Goal: Task Accomplishment & Management: Manage account settings

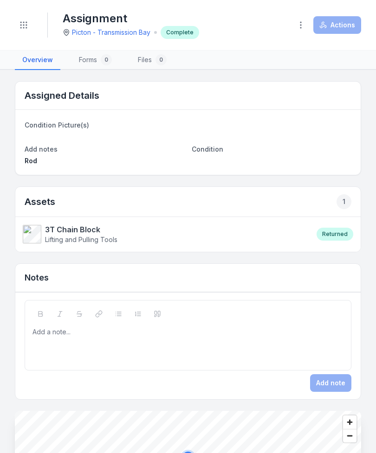
click at [16, 29] on button "Toggle Navigation" at bounding box center [24, 25] width 18 height 18
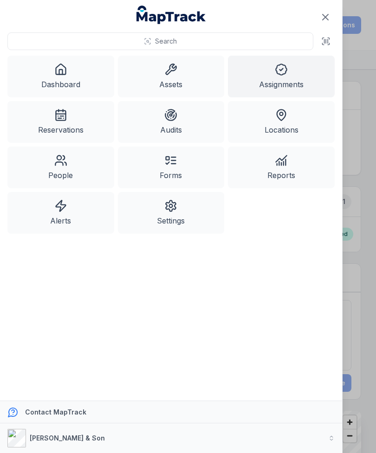
click at [170, 82] on link "Assets" at bounding box center [171, 77] width 107 height 42
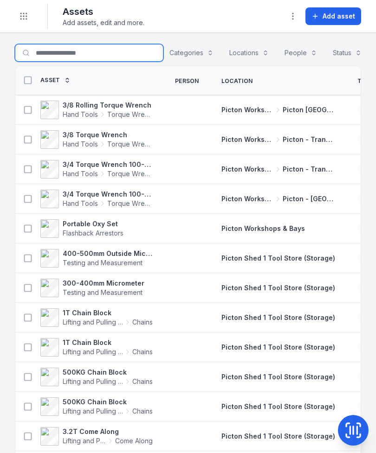
click at [82, 56] on input "Search for assets" at bounding box center [89, 53] width 149 height 18
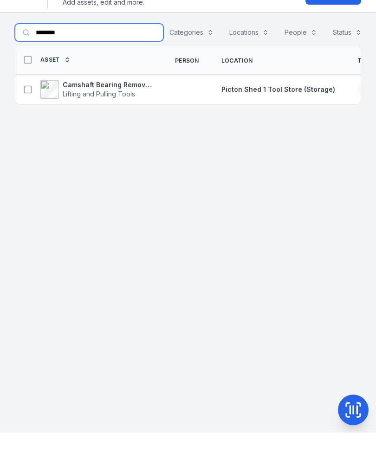
type input "********"
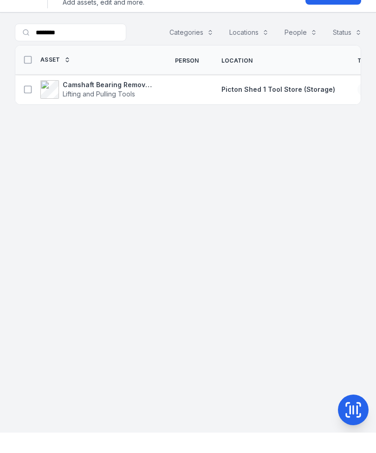
click at [109, 110] on span "Lifting and Pulling Tools" at bounding box center [99, 114] width 72 height 8
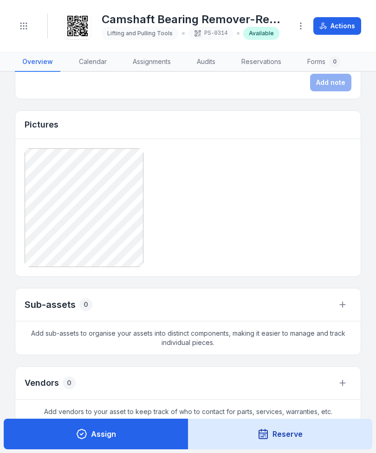
scroll to position [384, 0]
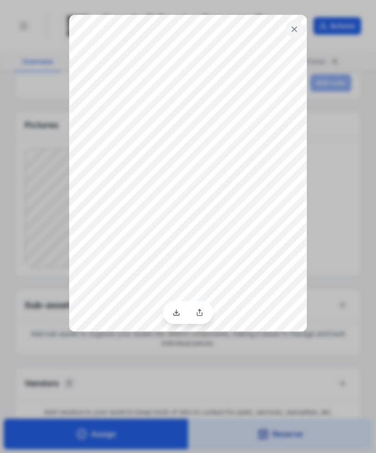
click at [293, 32] on icon at bounding box center [294, 29] width 9 height 9
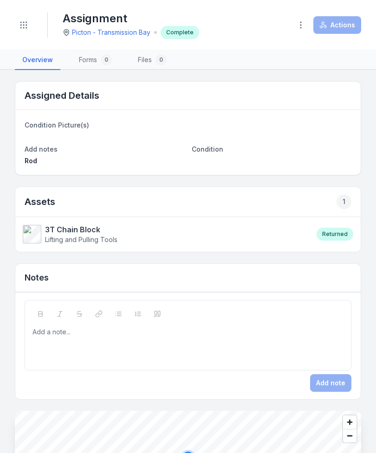
click at [22, 31] on button "Toggle Navigation" at bounding box center [24, 25] width 18 height 18
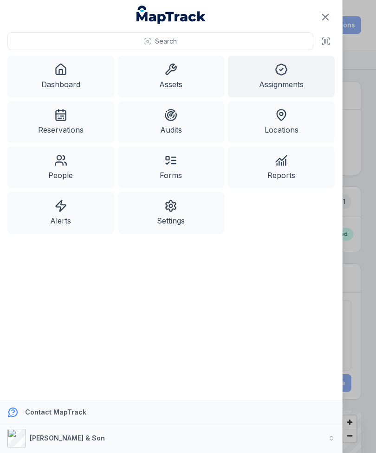
click at [160, 82] on link "Assets" at bounding box center [171, 77] width 107 height 42
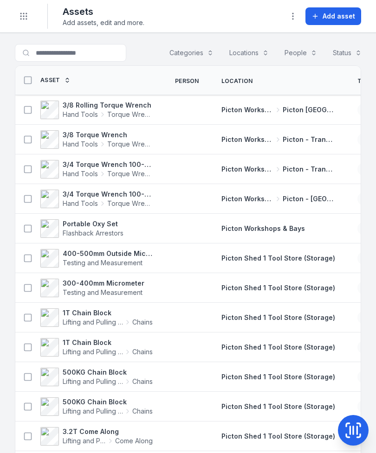
click at [324, 362] on td "Picton Shed 1 Tool Store (Storage)" at bounding box center [278, 377] width 136 height 30
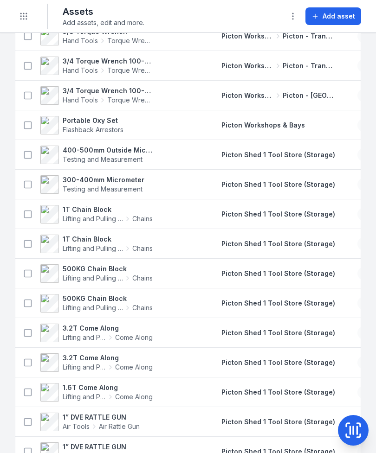
scroll to position [104, 0]
click at [358, 428] on icon at bounding box center [353, 430] width 19 height 19
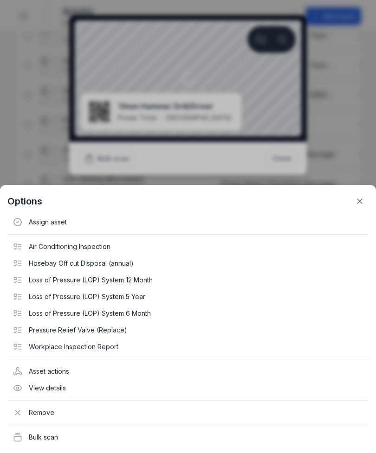
click at [360, 199] on icon at bounding box center [359, 201] width 9 height 9
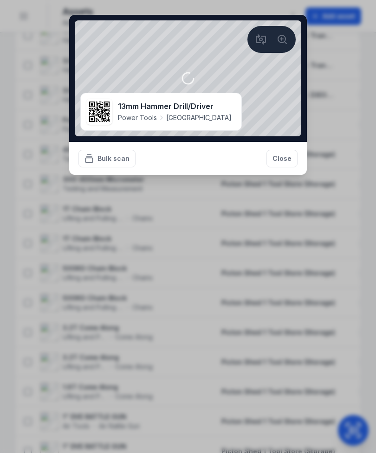
click at [104, 159] on button "Bulk scan" at bounding box center [106, 159] width 57 height 18
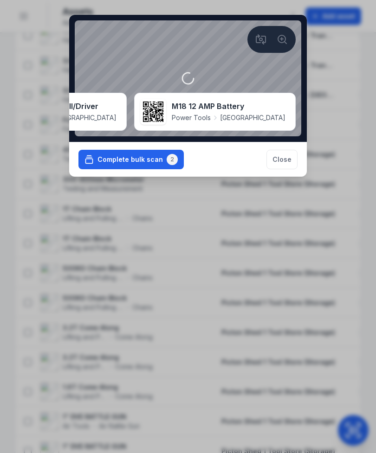
click at [112, 169] on button "Complete bulk scan 2" at bounding box center [130, 159] width 105 height 19
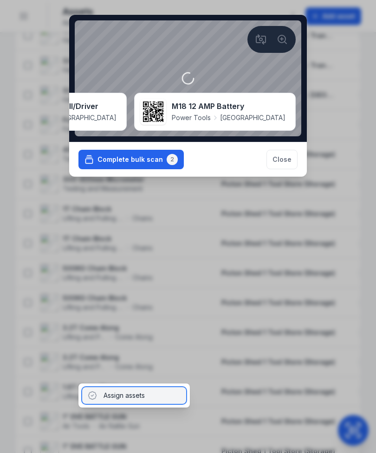
click at [113, 395] on div "Assign assets" at bounding box center [134, 396] width 104 height 17
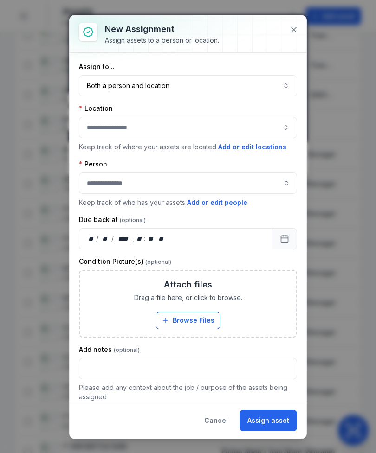
click at [174, 88] on button "Both a person and location ****" at bounding box center [188, 85] width 218 height 21
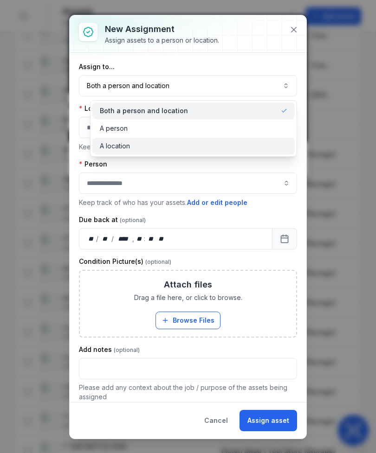
click at [153, 145] on div "A location" at bounding box center [194, 146] width 188 height 9
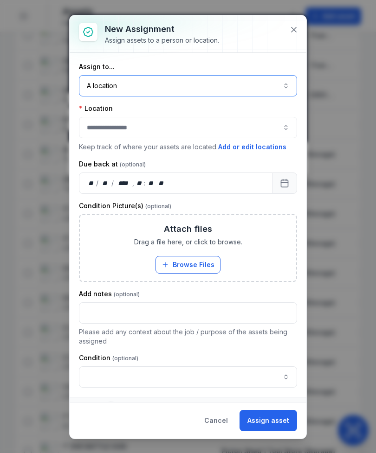
click at [141, 128] on button "button" at bounding box center [188, 127] width 218 height 21
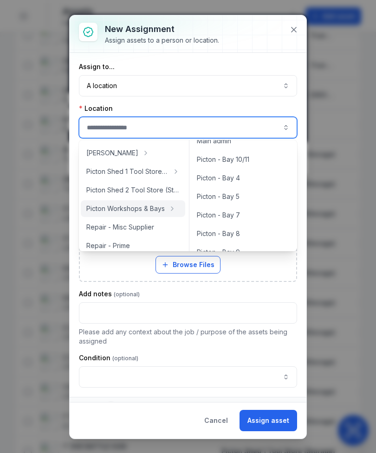
scroll to position [70, 0]
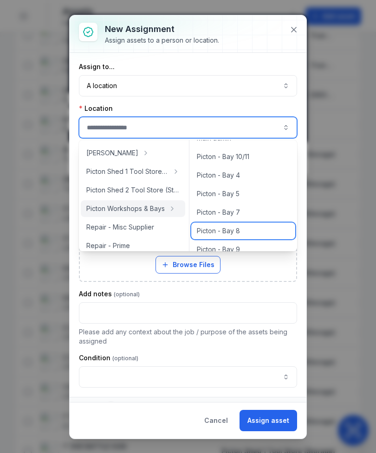
click at [217, 230] on span "Picton - Bay 8" at bounding box center [218, 231] width 43 height 9
type input "**********"
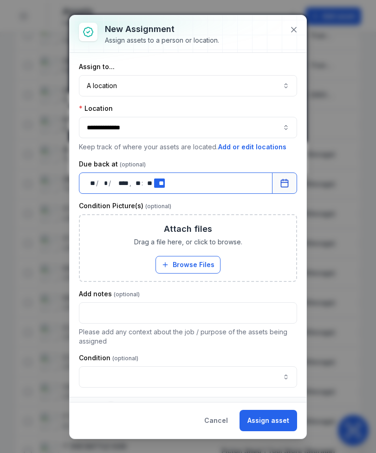
click at [142, 180] on div ":" at bounding box center [143, 183] width 2 height 9
click at [137, 184] on div "** **" at bounding box center [136, 183] width 9 height 9
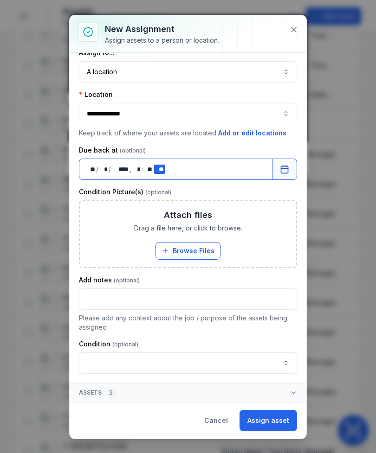
scroll to position [14, 0]
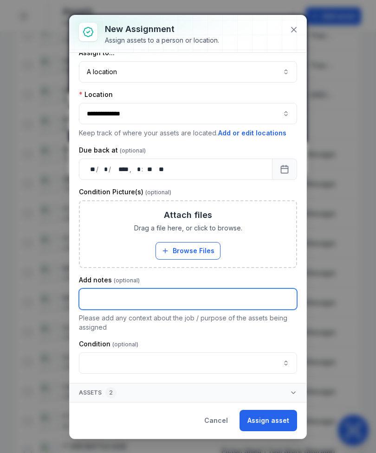
click at [158, 297] on input "text" at bounding box center [188, 299] width 218 height 21
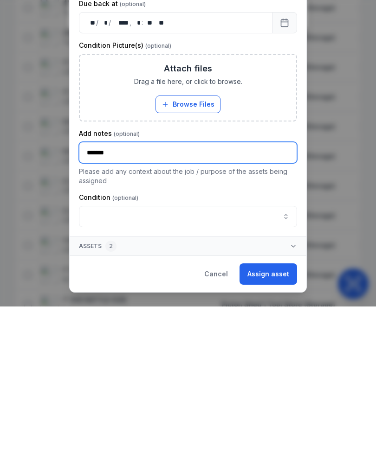
type input "******"
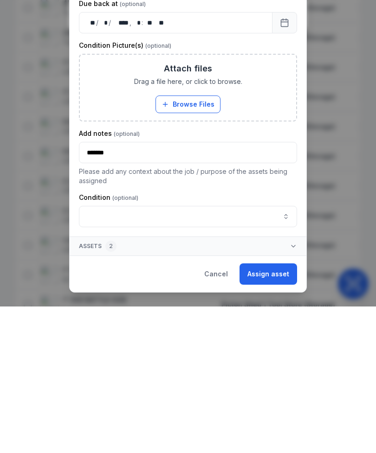
click at [270, 410] on button "Assign asset" at bounding box center [268, 420] width 58 height 21
